Goal: Task Accomplishment & Management: Manage account settings

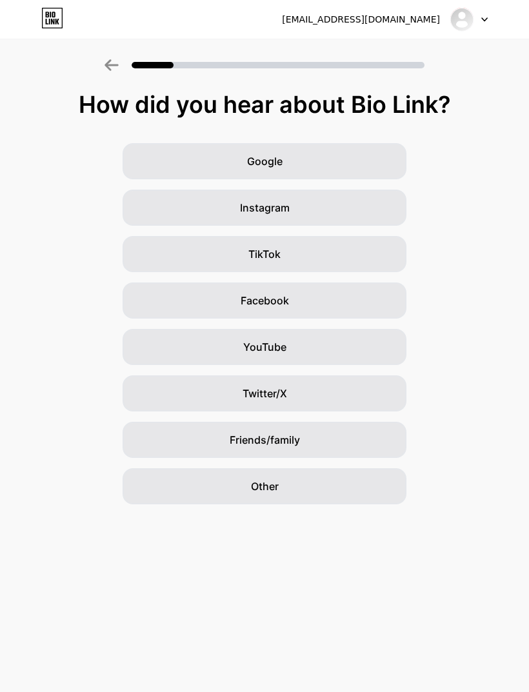
click at [462, 20] on img at bounding box center [462, 19] width 25 height 25
click at [358, 52] on li "Logout" at bounding box center [407, 52] width 160 height 35
click at [369, 61] on li "Logout" at bounding box center [407, 52] width 160 height 35
click at [366, 56] on li "Logout" at bounding box center [407, 52] width 160 height 35
click at [359, 59] on li "Logout" at bounding box center [407, 52] width 160 height 35
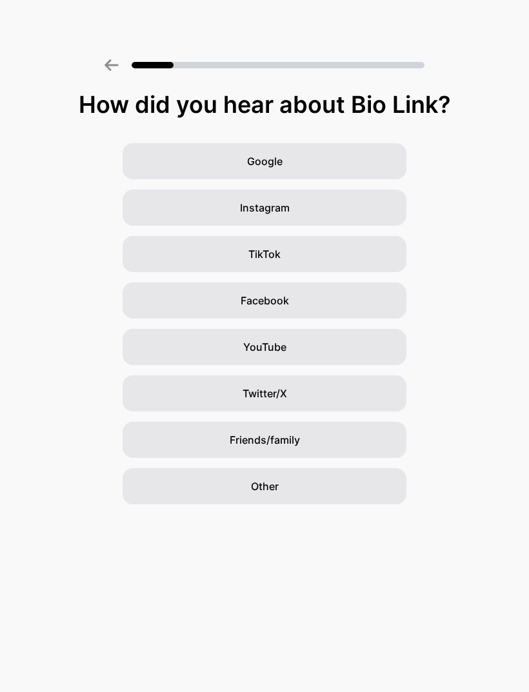
click at [501, 17] on div "How did you hear about Bio Link? Google Instagram TikTok Facebook YouTube Twitt…" at bounding box center [264, 252] width 529 height 505
